Goal: Task Accomplishment & Management: Use online tool/utility

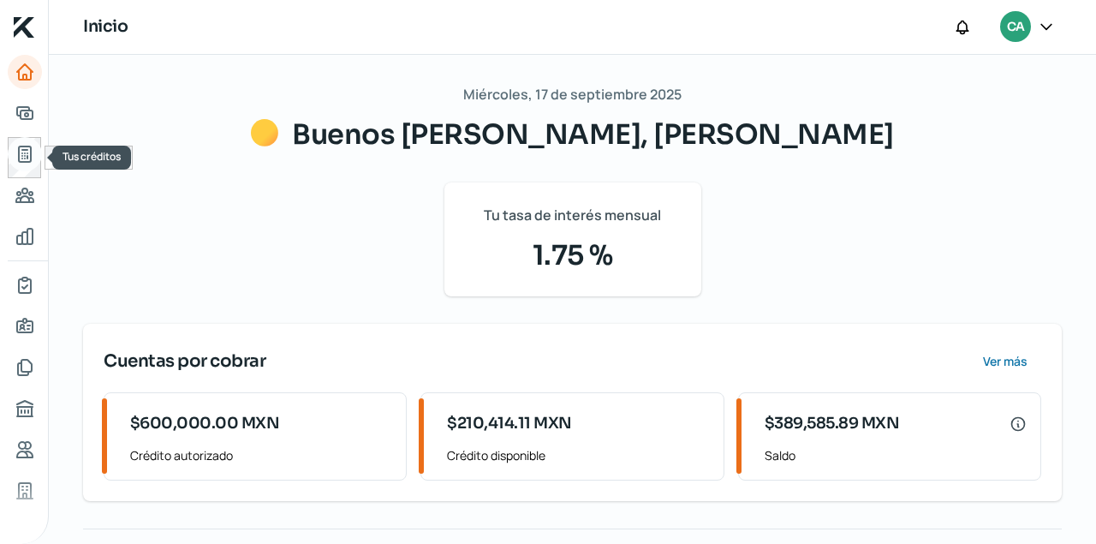
click at [27, 150] on icon "Tus créditos" at bounding box center [25, 153] width 12 height 15
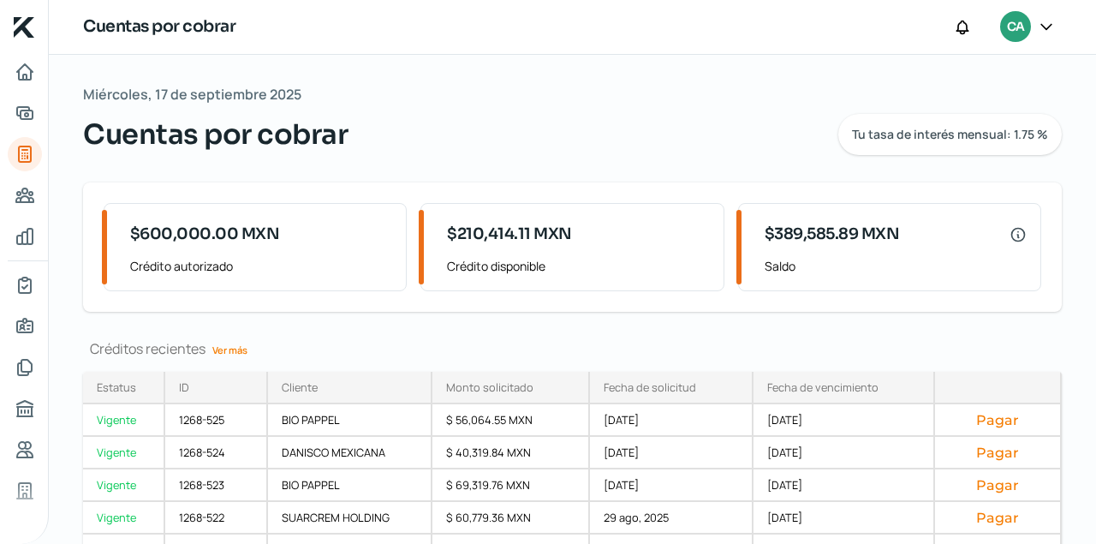
click at [237, 348] on link "Ver más" at bounding box center [229, 349] width 49 height 27
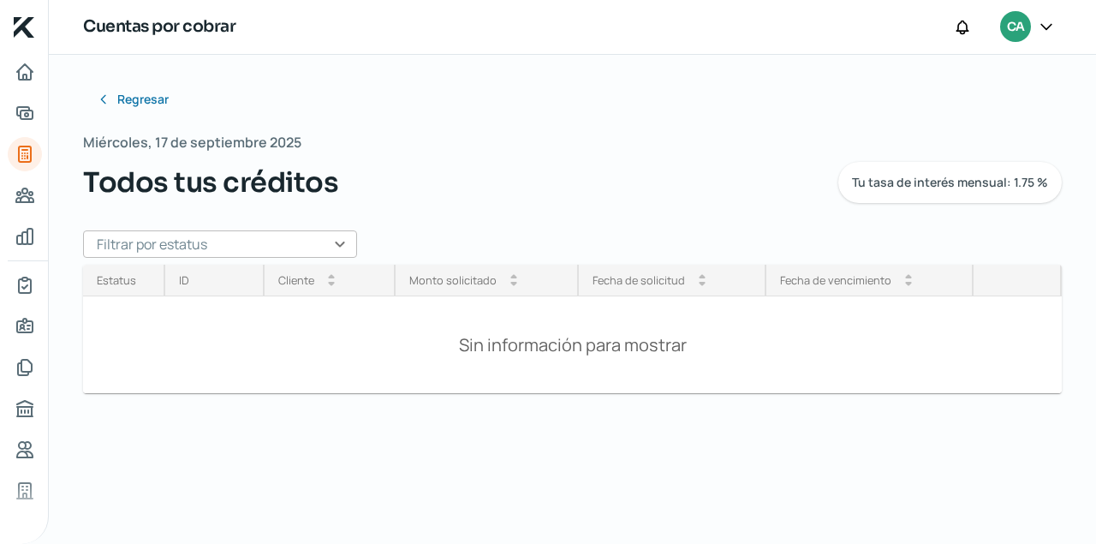
click at [336, 242] on input "text" at bounding box center [220, 243] width 274 height 27
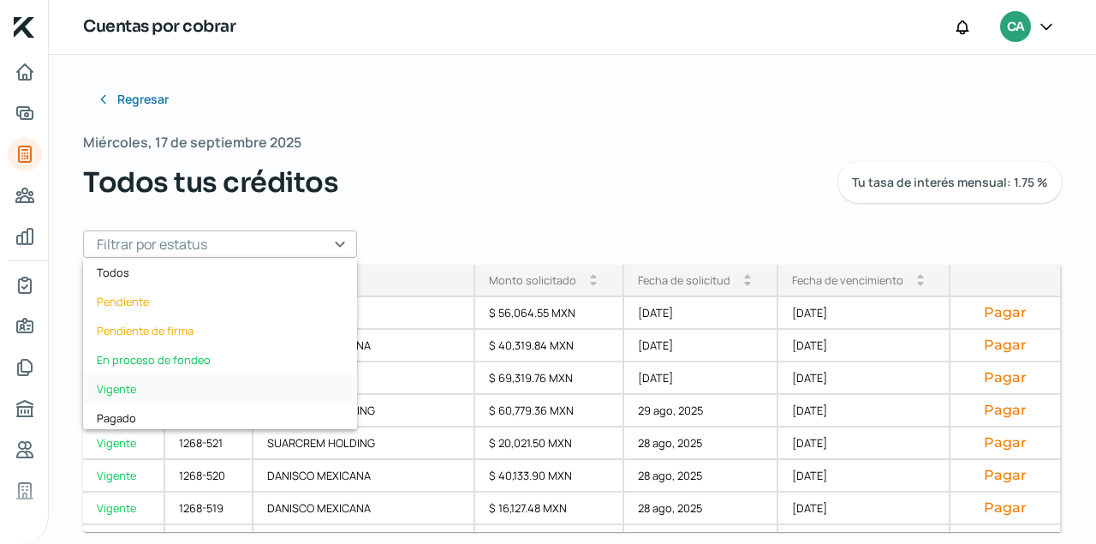
click at [117, 383] on div "Vigente" at bounding box center [220, 388] width 274 height 29
type input "Vigente"
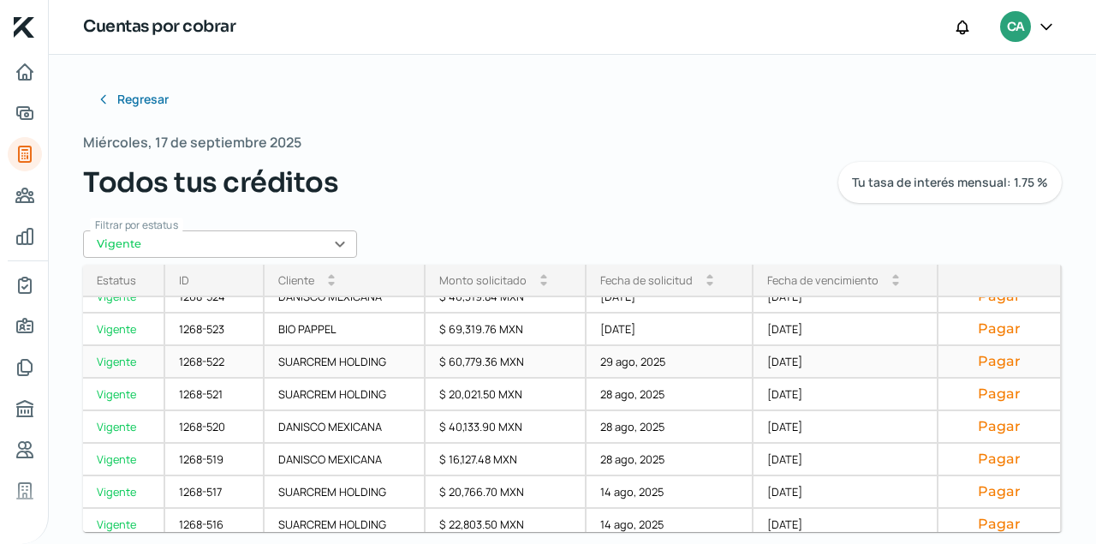
scroll to position [90, 0]
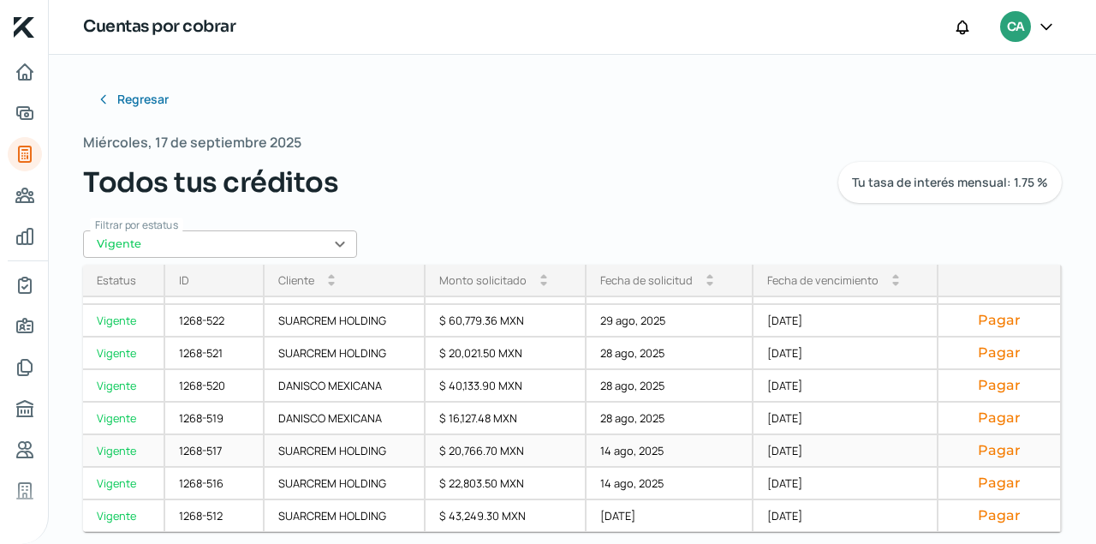
click at [993, 451] on button "Pagar" at bounding box center [999, 450] width 94 height 17
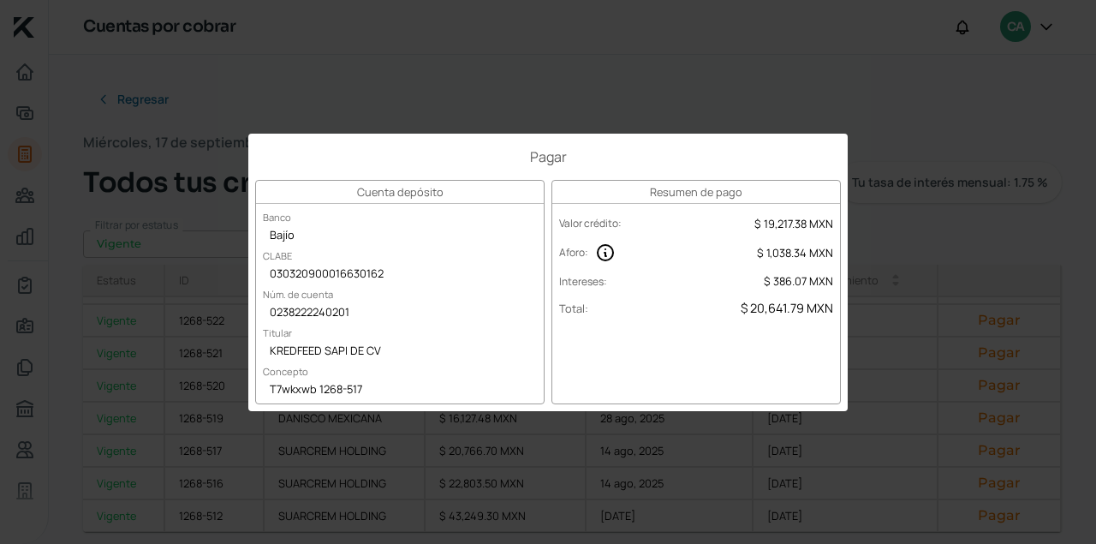
drag, startPoint x: 657, startPoint y: 59, endPoint x: 648, endPoint y: 52, distance: 11.0
click at [655, 58] on div "Pagar Cuenta depósito Banco Bajío [PERSON_NAME] 030320900016630162 Núm. de cuen…" at bounding box center [548, 272] width 1096 height 544
